Goal: Task Accomplishment & Management: Complete application form

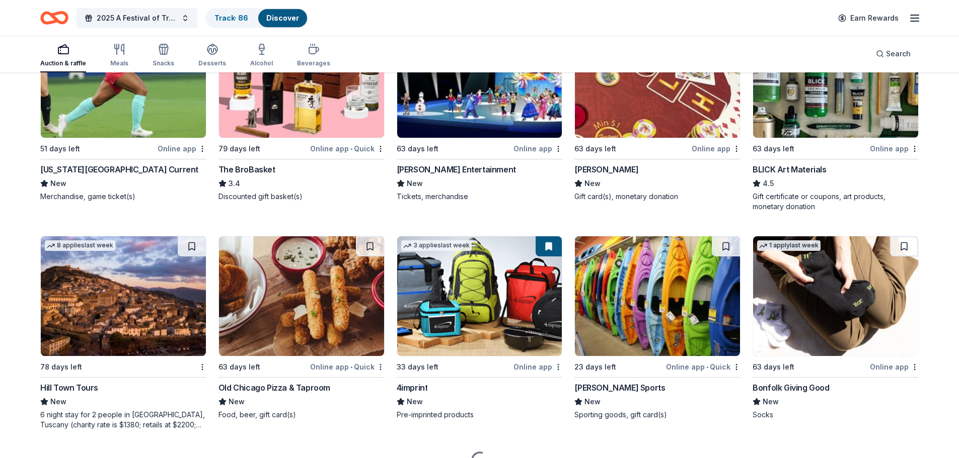
scroll to position [1923, 0]
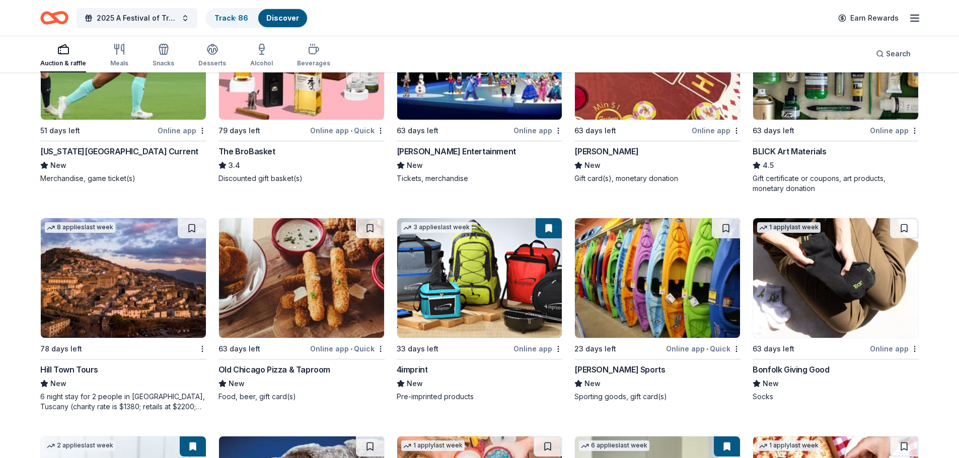
click at [283, 282] on img at bounding box center [301, 278] width 165 height 120
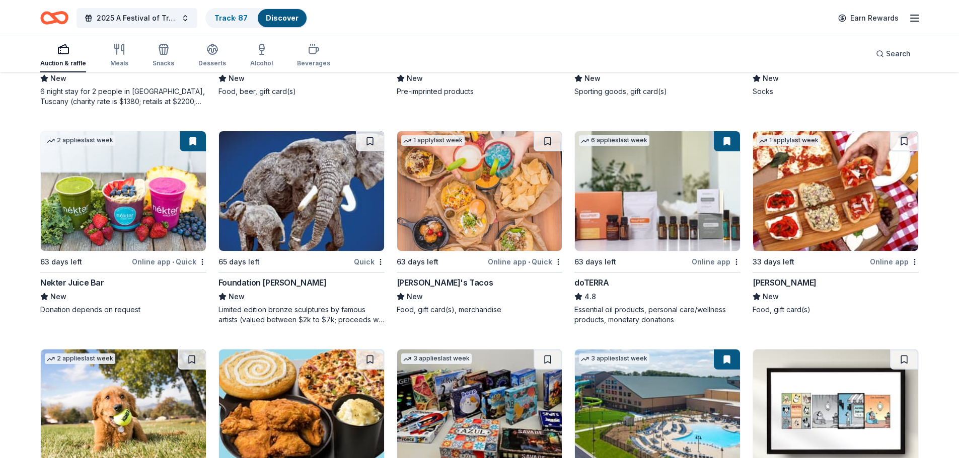
scroll to position [2225, 0]
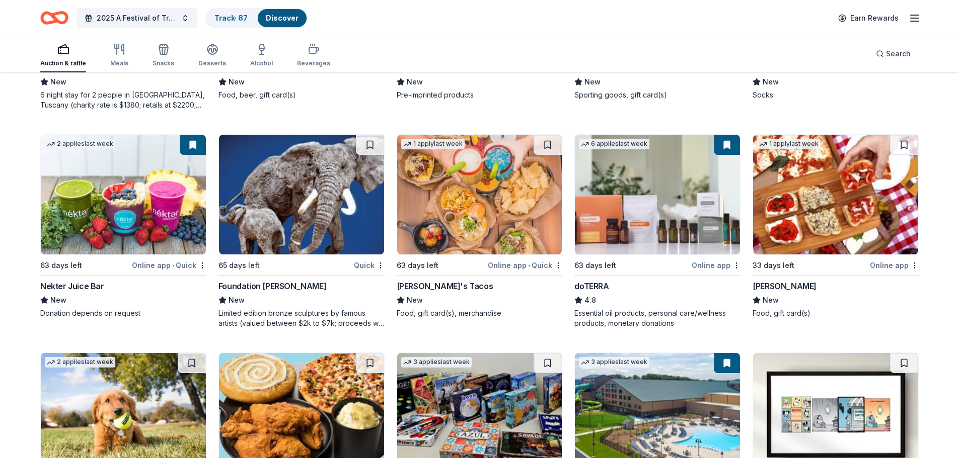
click at [664, 195] on img at bounding box center [657, 195] width 165 height 120
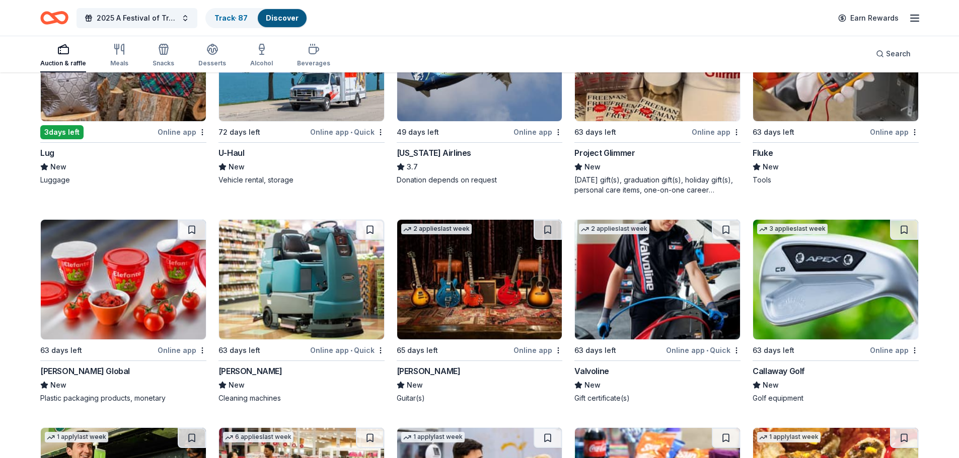
scroll to position [4083, 0]
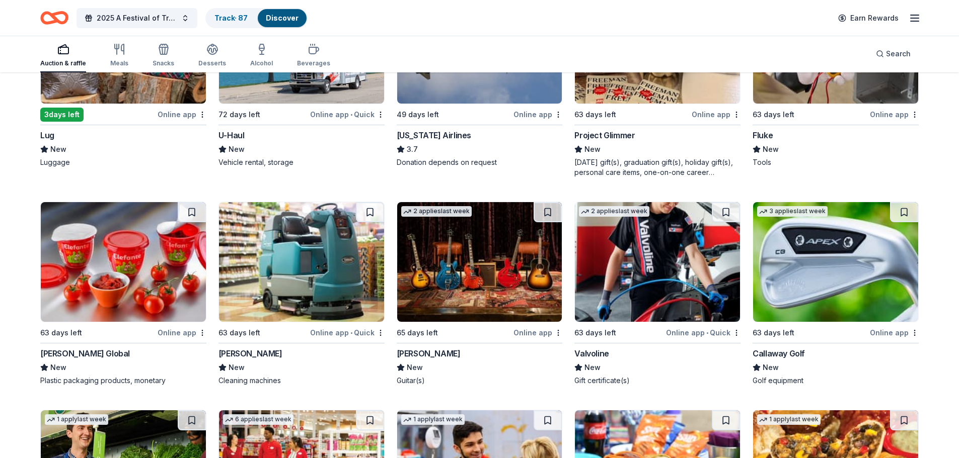
click at [848, 287] on img at bounding box center [835, 262] width 165 height 120
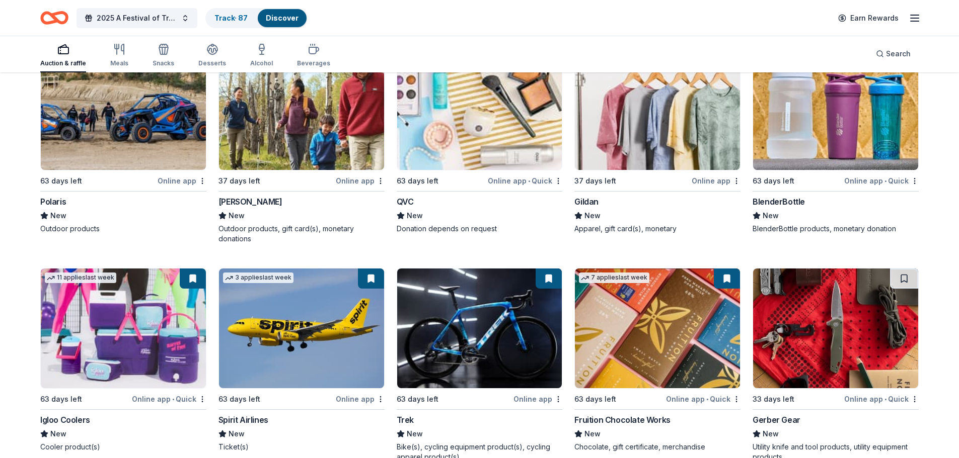
scroll to position [5774, 0]
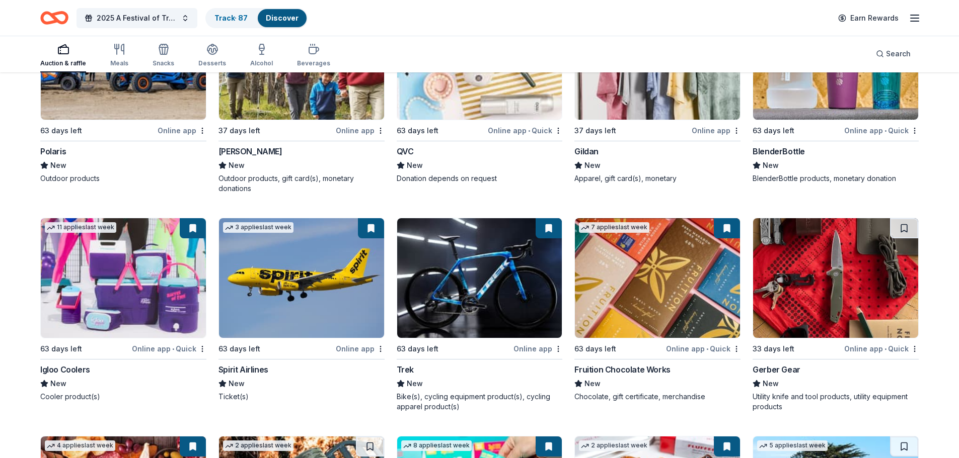
click at [642, 298] on img at bounding box center [657, 278] width 165 height 120
drag, startPoint x: 712, startPoint y: 253, endPoint x: 693, endPoint y: 255, distance: 19.2
click at [693, 255] on img at bounding box center [657, 278] width 165 height 120
click at [727, 229] on button at bounding box center [727, 228] width 26 height 20
drag, startPoint x: 727, startPoint y: 229, endPoint x: 712, endPoint y: 239, distance: 17.4
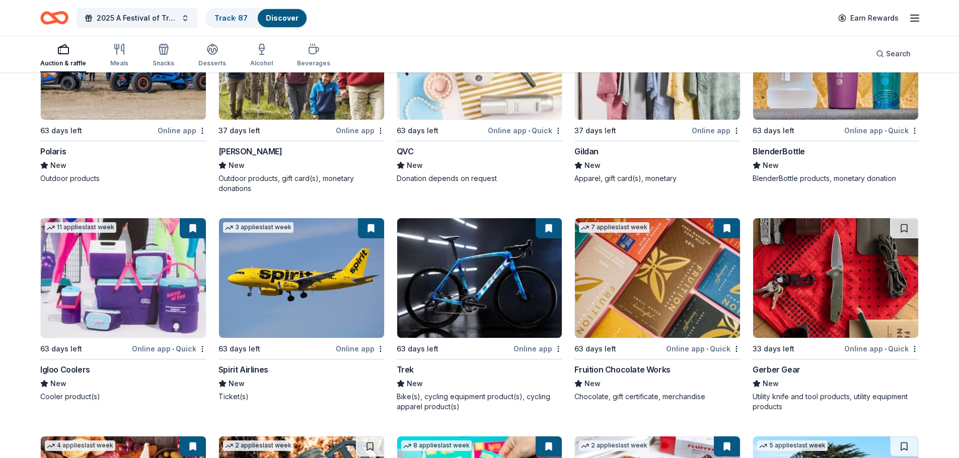
click at [712, 239] on img at bounding box center [657, 278] width 165 height 120
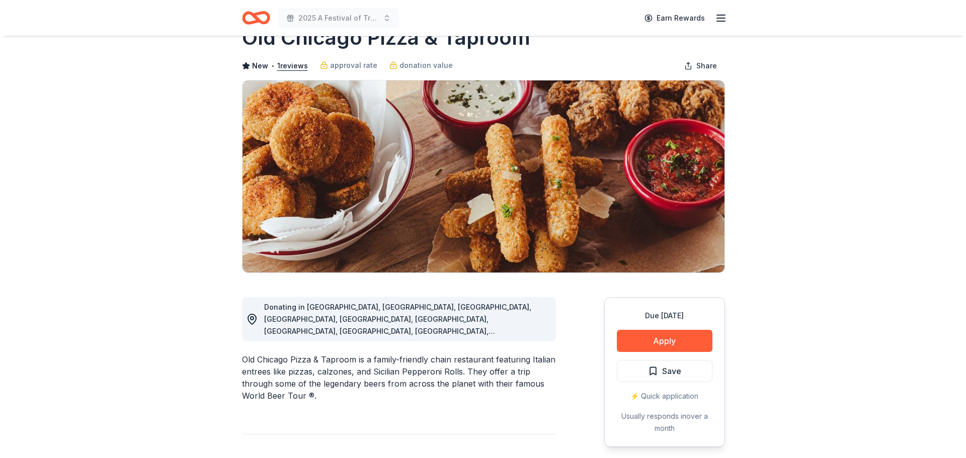
scroll to position [50, 0]
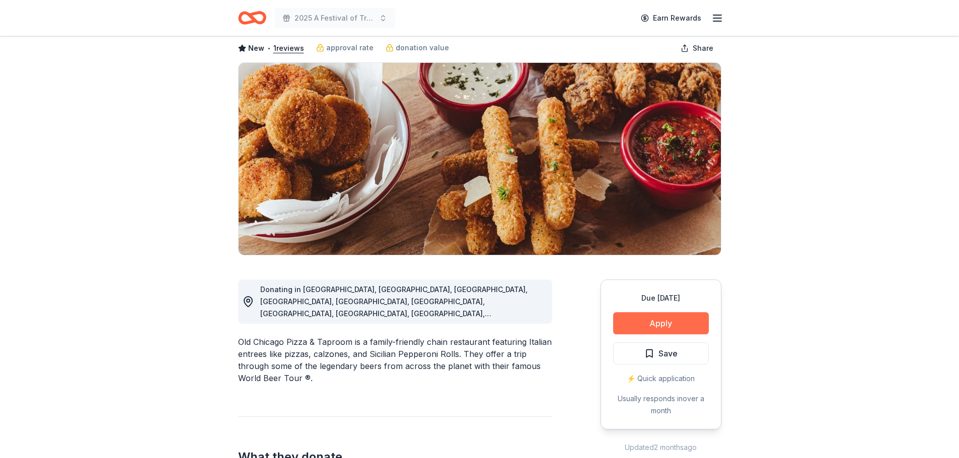
click at [662, 327] on button "Apply" at bounding box center [661, 324] width 96 height 22
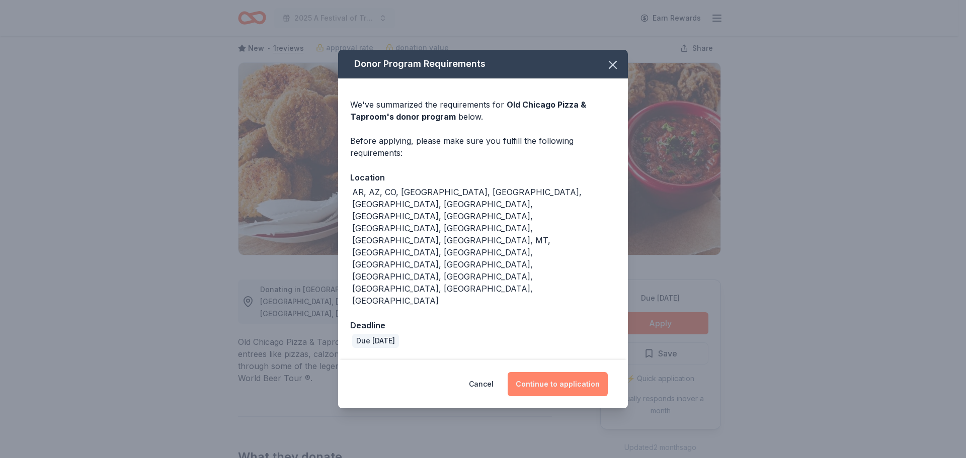
click at [543, 372] on button "Continue to application" at bounding box center [558, 384] width 100 height 24
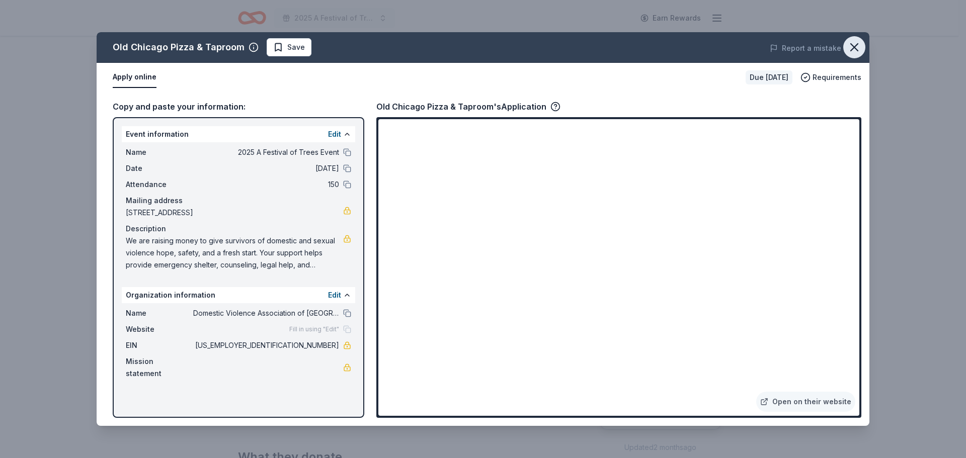
click at [859, 48] on icon "button" at bounding box center [854, 47] width 14 height 14
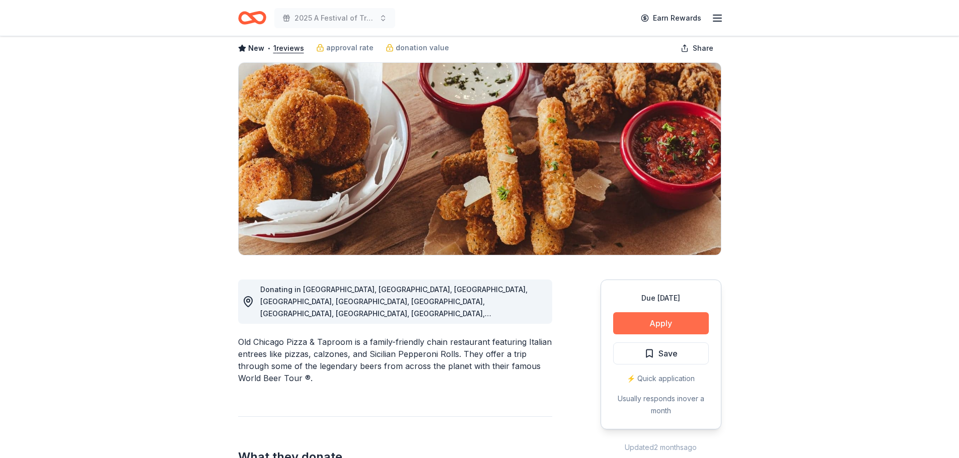
click at [663, 324] on button "Apply" at bounding box center [661, 324] width 96 height 22
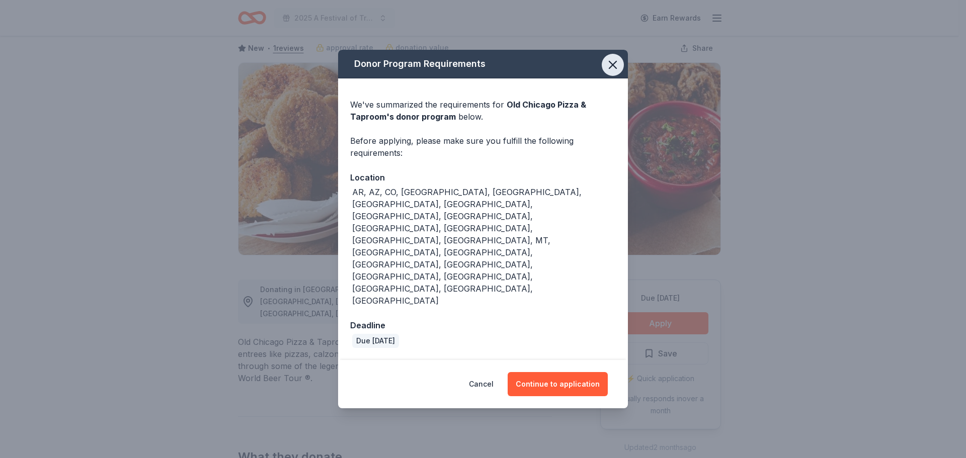
click at [613, 72] on icon "button" at bounding box center [613, 65] width 14 height 14
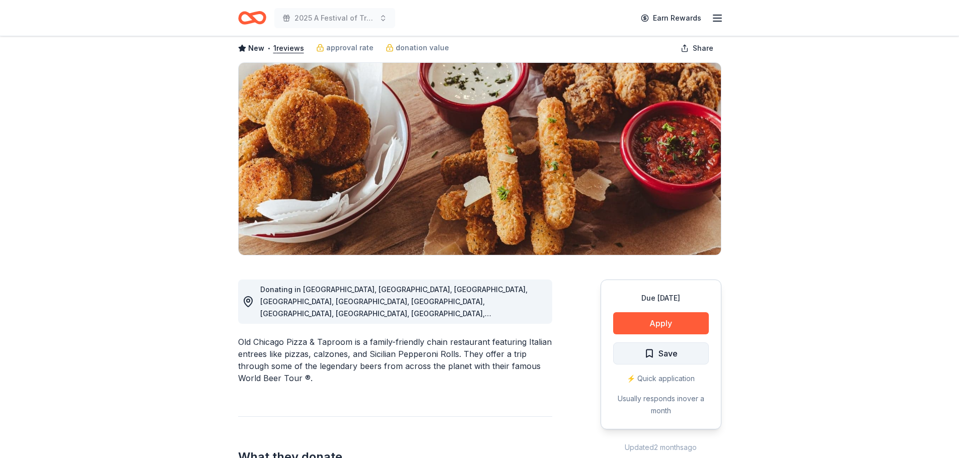
click at [650, 352] on span "Save" at bounding box center [660, 353] width 33 height 13
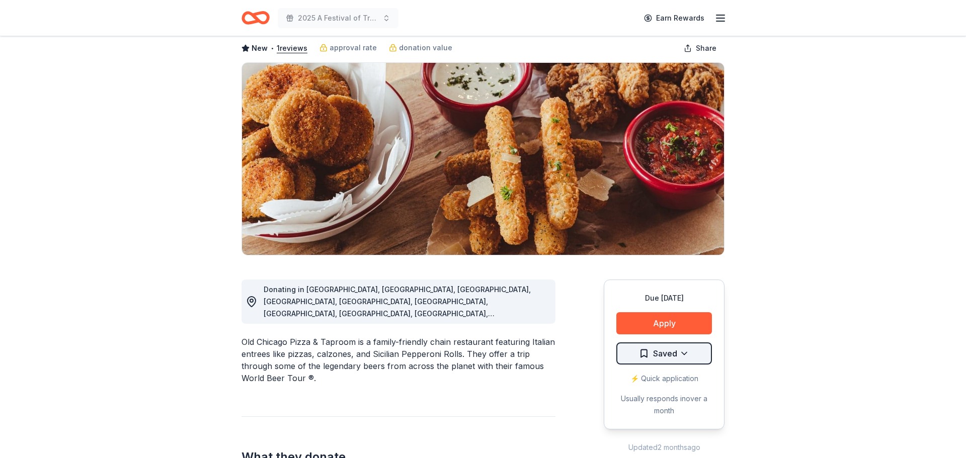
click at [679, 354] on html "2025 A Festival of Trees Event Earn Rewards Due in 63 days Share Old Chicago Pi…" at bounding box center [483, 179] width 966 height 458
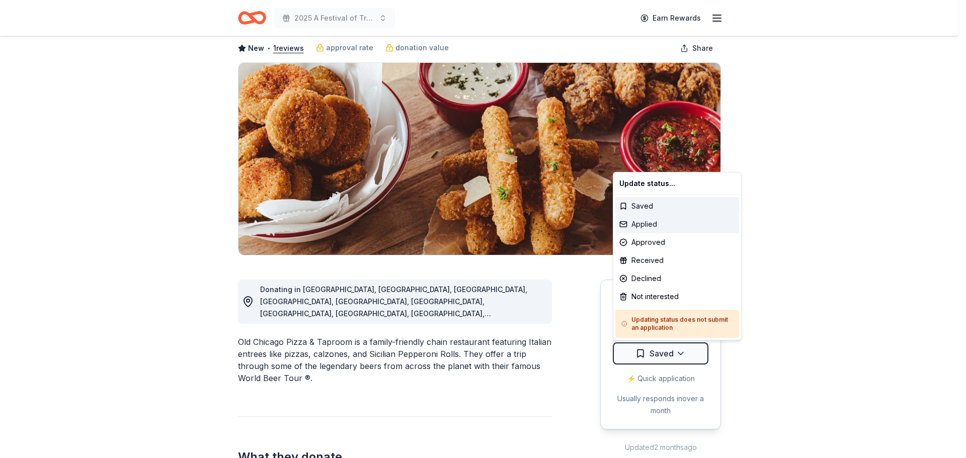
click at [642, 223] on div "Applied" at bounding box center [677, 224] width 124 height 18
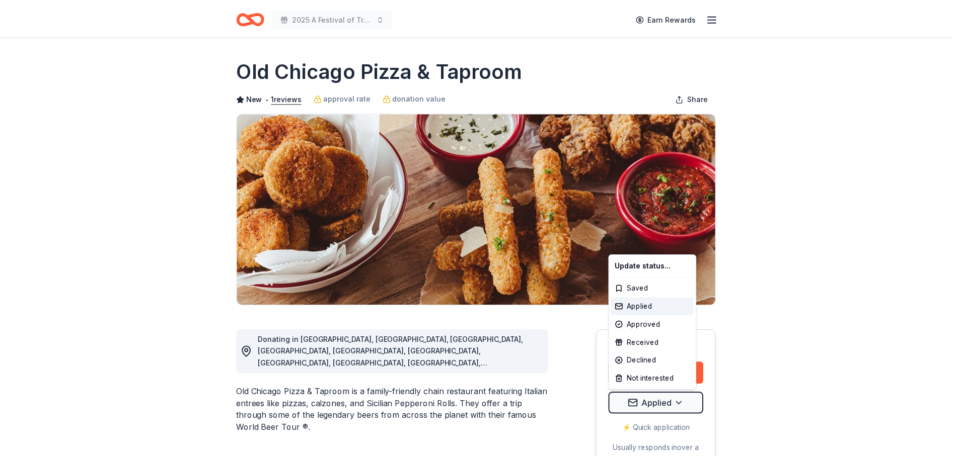
scroll to position [0, 0]
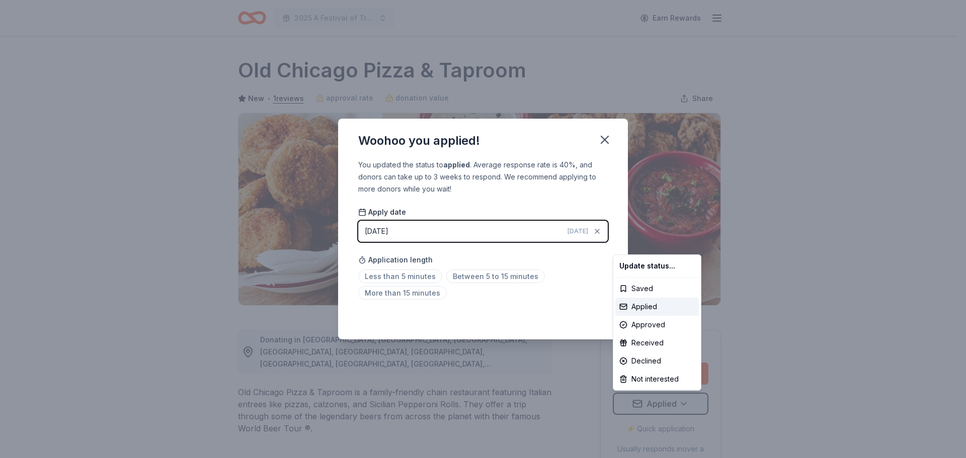
click at [606, 138] on html "2025 A Festival of Trees Event Earn Rewards Due in 63 days Share Old Chicago Pi…" at bounding box center [483, 229] width 966 height 458
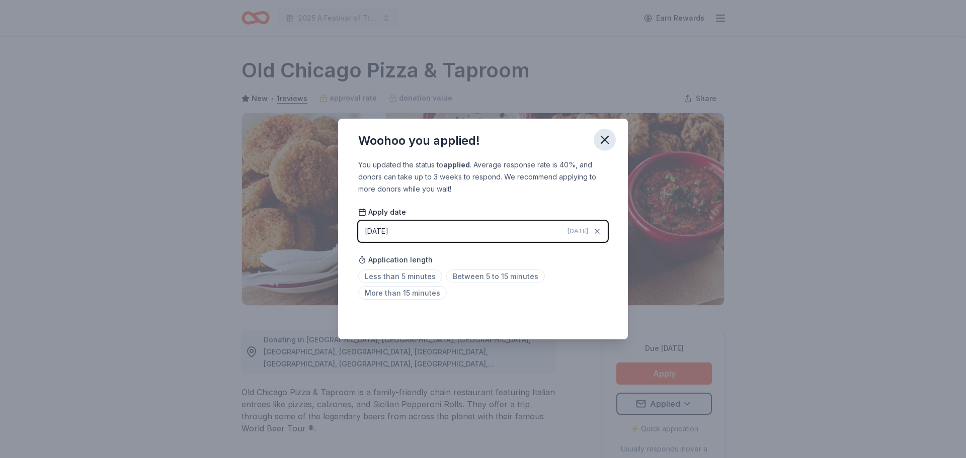
click at [604, 137] on icon "button" at bounding box center [605, 140] width 14 height 14
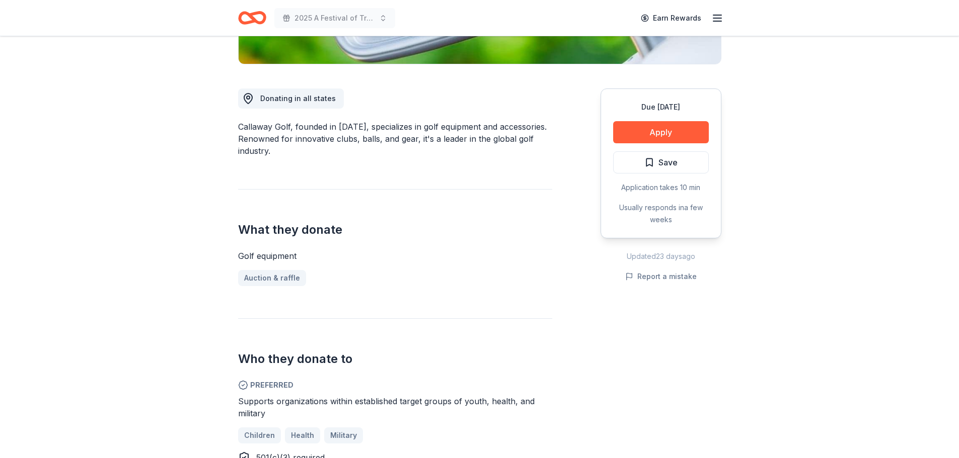
scroll to position [201, 0]
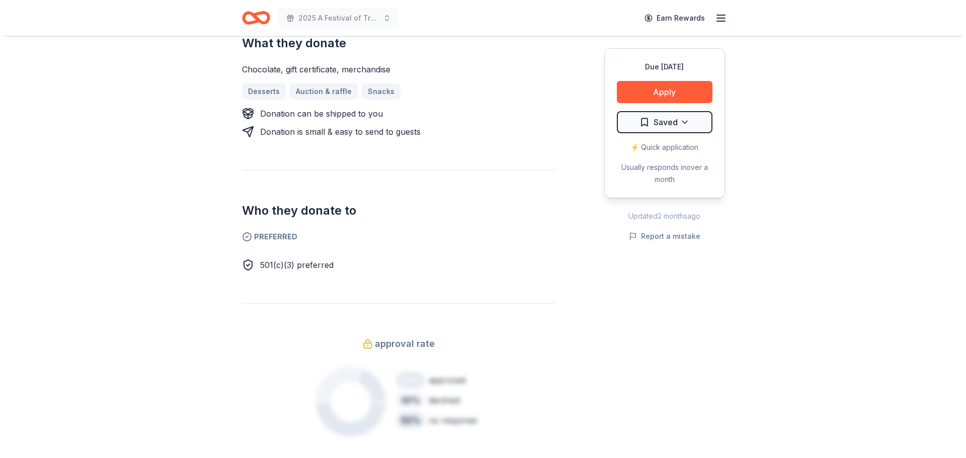
scroll to position [453, 0]
click at [671, 87] on button "Apply" at bounding box center [661, 92] width 96 height 22
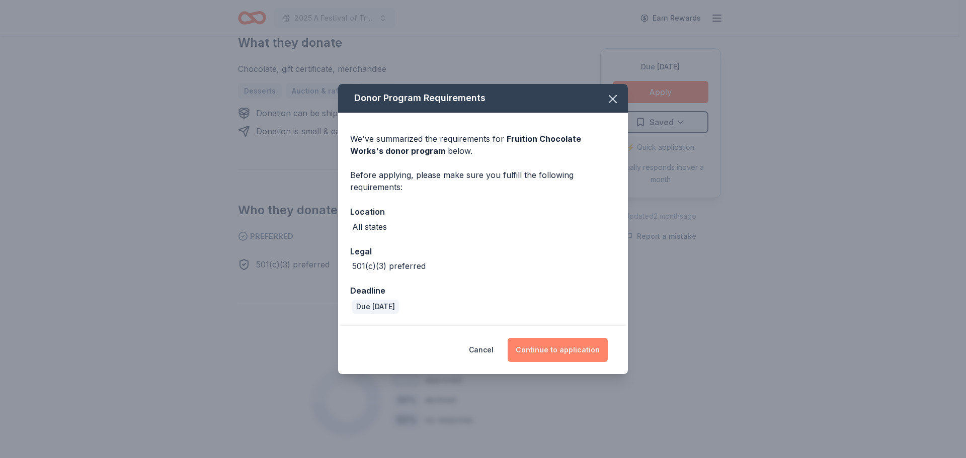
click at [549, 354] on button "Continue to application" at bounding box center [558, 350] width 100 height 24
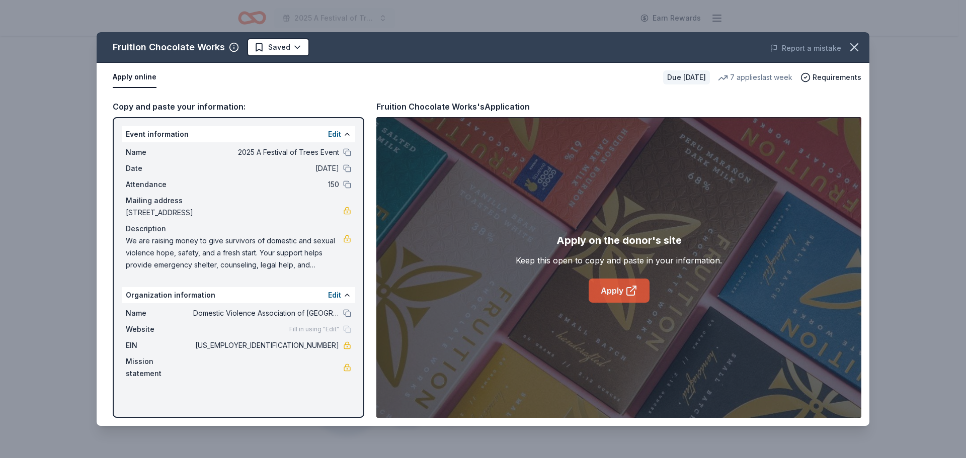
click at [615, 293] on link "Apply" at bounding box center [619, 291] width 61 height 24
click at [617, 294] on link "Apply" at bounding box center [619, 291] width 61 height 24
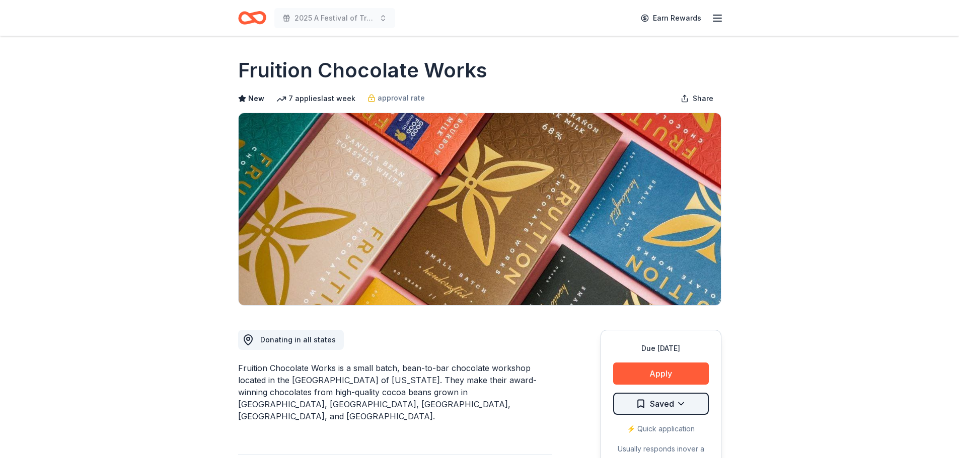
click at [681, 403] on html "2025 A Festival of Trees Event Earn Rewards Due [DATE] Share Fruition Chocolate…" at bounding box center [479, 229] width 959 height 458
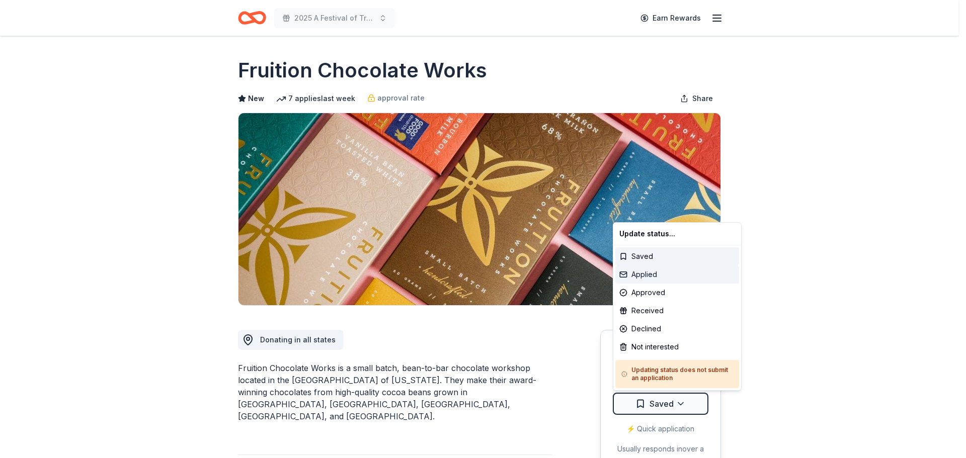
click at [643, 274] on div "Applied" at bounding box center [677, 275] width 124 height 18
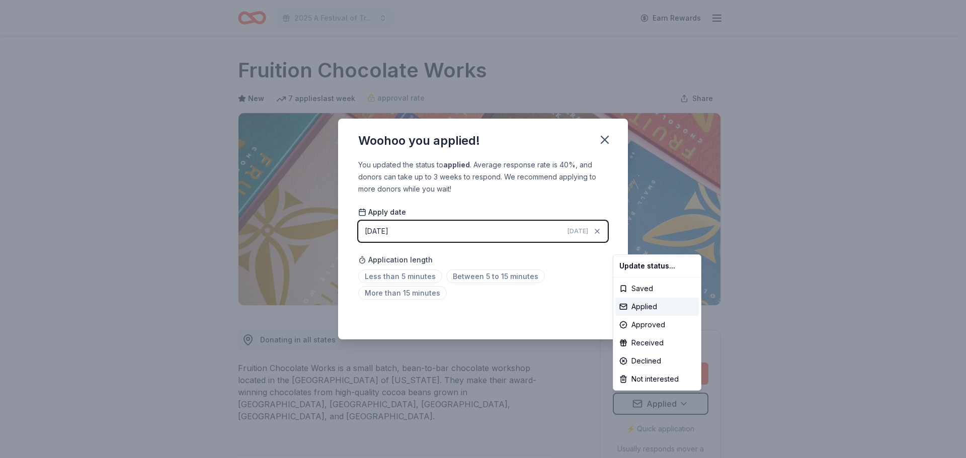
click at [606, 138] on html "2025 A Festival of Trees Event Earn Rewards Due [DATE] Share Fruition Chocolate…" at bounding box center [483, 229] width 966 height 458
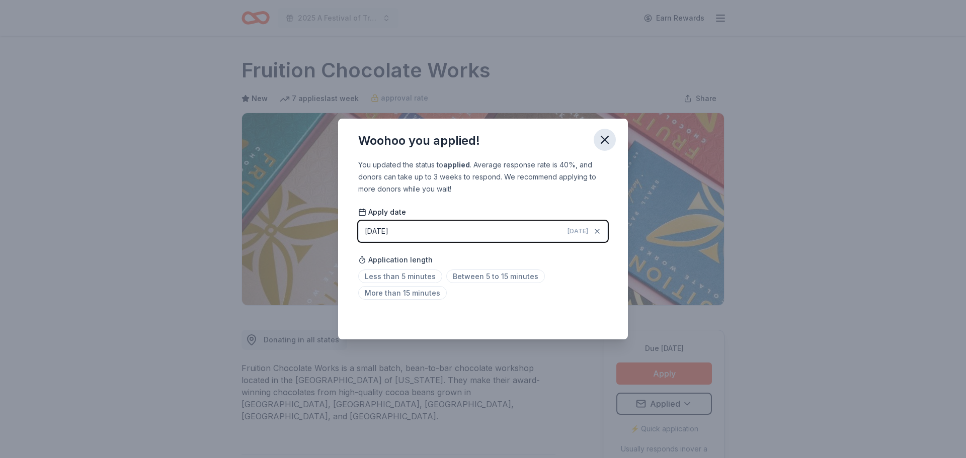
click at [608, 141] on icon "button" at bounding box center [605, 140] width 14 height 14
